Goal: Navigation & Orientation: Find specific page/section

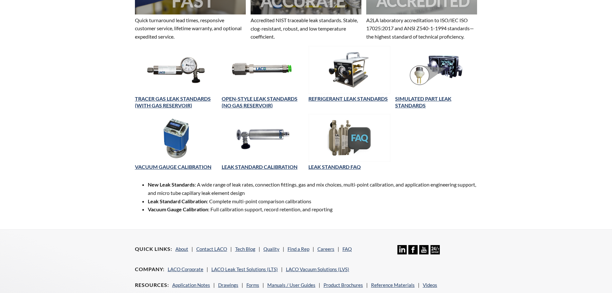
scroll to position [233, 0]
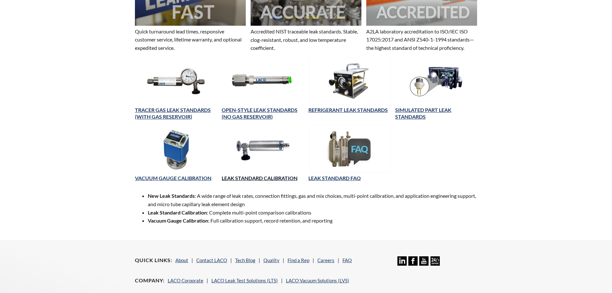
click at [282, 180] on link "LEAK STANDARD CALIBRATION" at bounding box center [260, 178] width 76 height 6
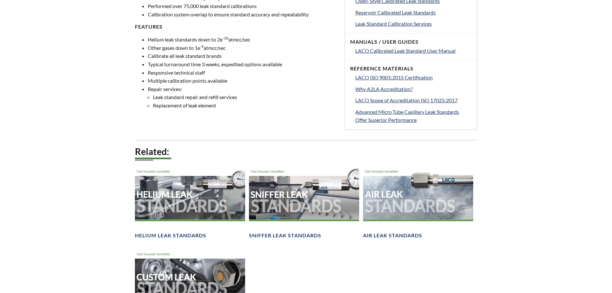
scroll to position [353, 0]
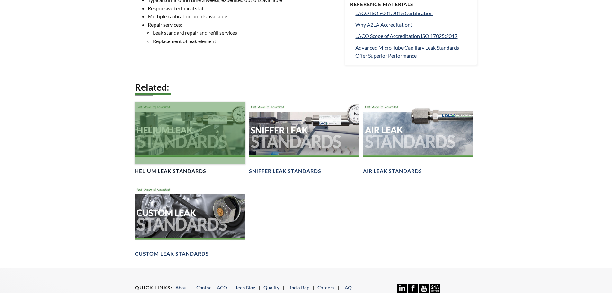
click at [174, 133] on div at bounding box center [190, 133] width 110 height 62
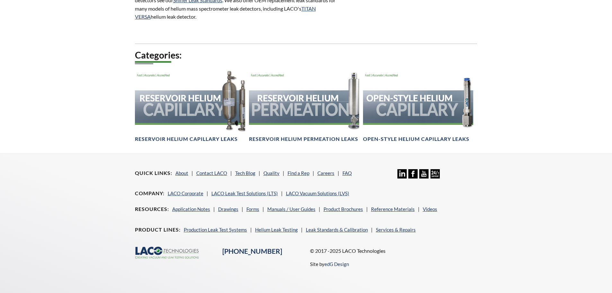
scroll to position [415, 0]
